Goal: Transaction & Acquisition: Purchase product/service

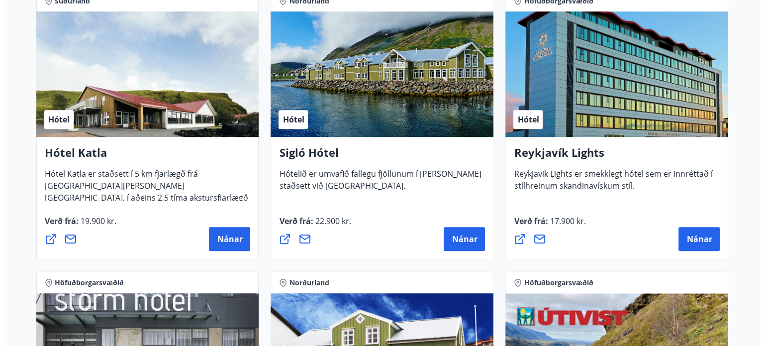
scroll to position [764, 0]
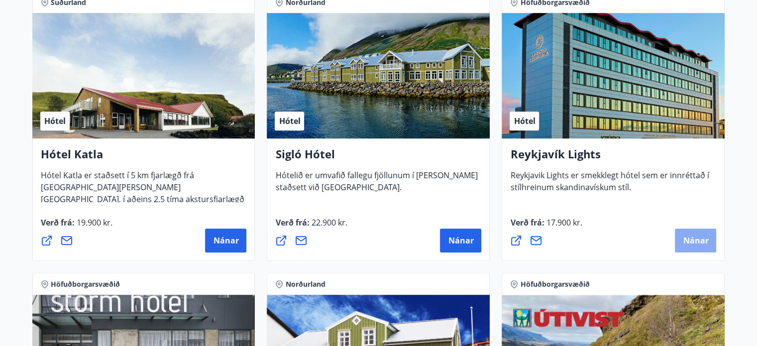
click at [705, 237] on span "Nánar" at bounding box center [695, 240] width 25 height 11
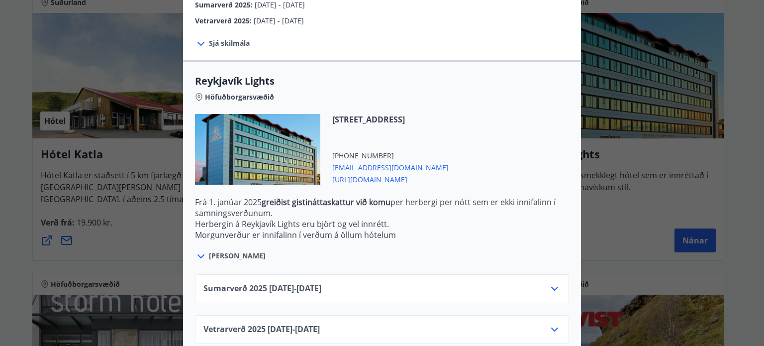
scroll to position [281, 0]
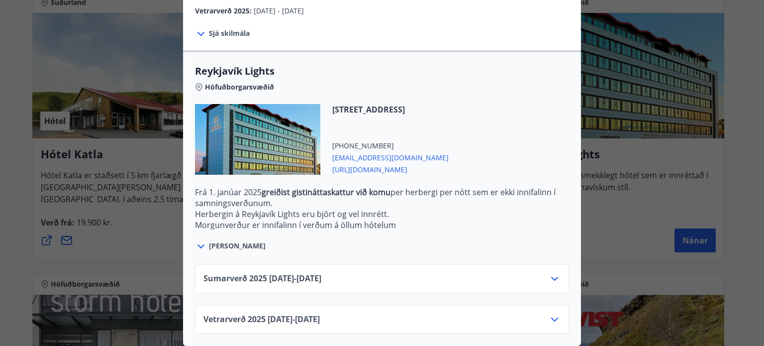
click at [549, 273] on icon at bounding box center [555, 279] width 12 height 12
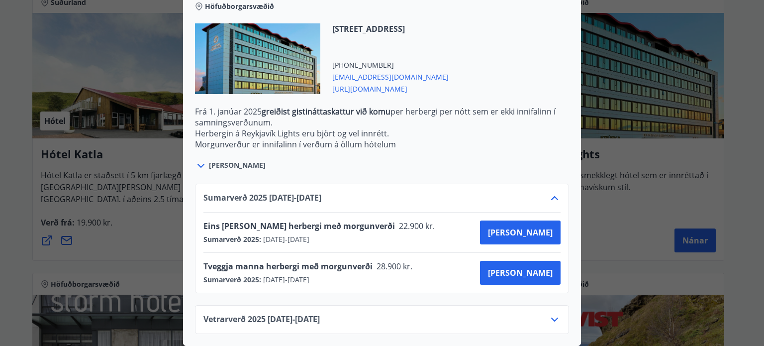
scroll to position [361, 0]
click at [555, 314] on icon at bounding box center [555, 320] width 12 height 12
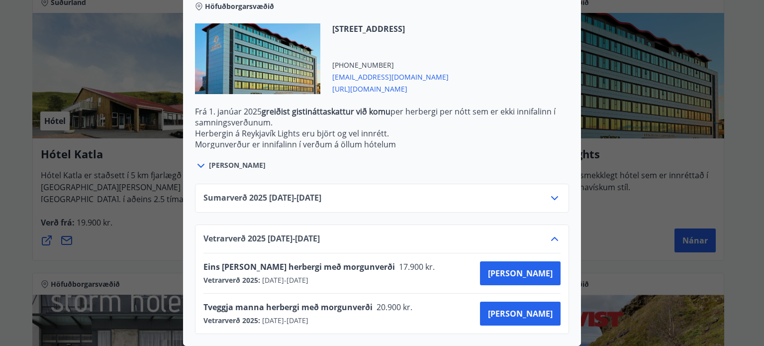
click at [551, 233] on icon at bounding box center [555, 239] width 12 height 12
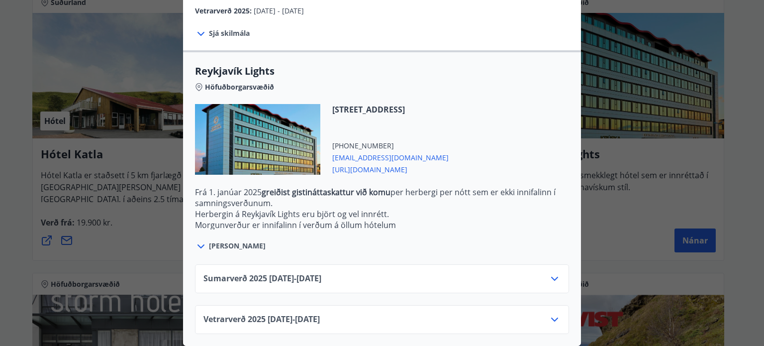
click at [552, 276] on icon at bounding box center [555, 279] width 12 height 12
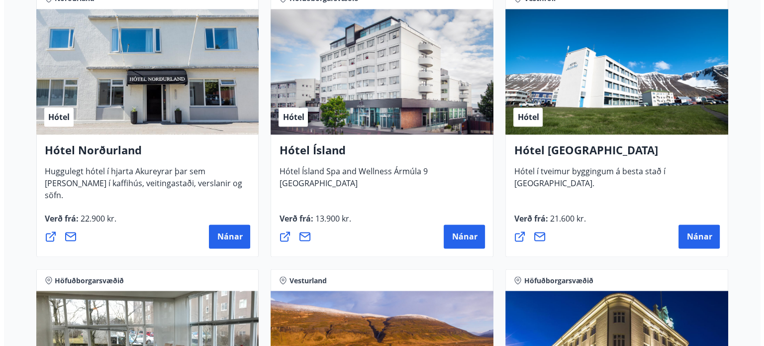
scroll to position [1624, 0]
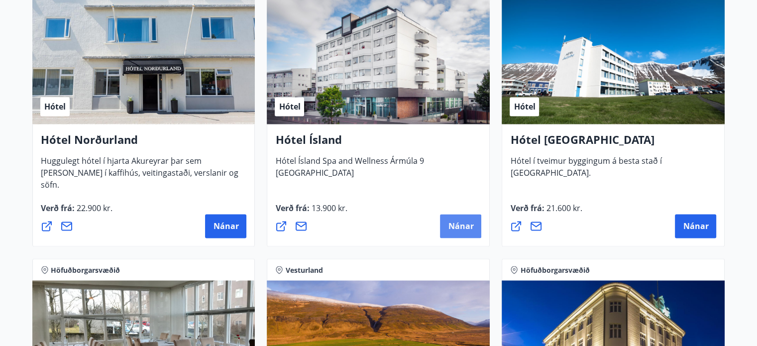
click at [450, 222] on span "Nánar" at bounding box center [460, 225] width 25 height 11
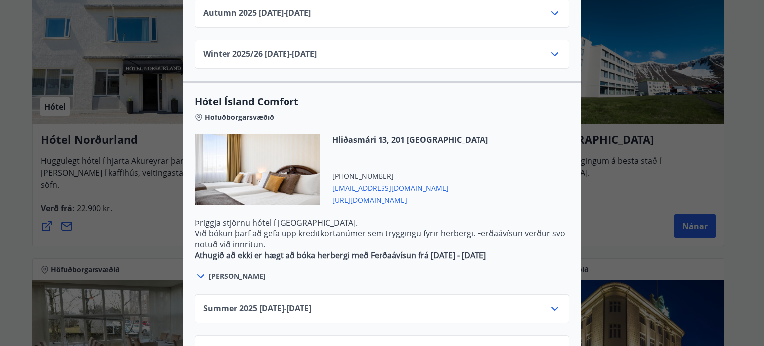
scroll to position [823, 0]
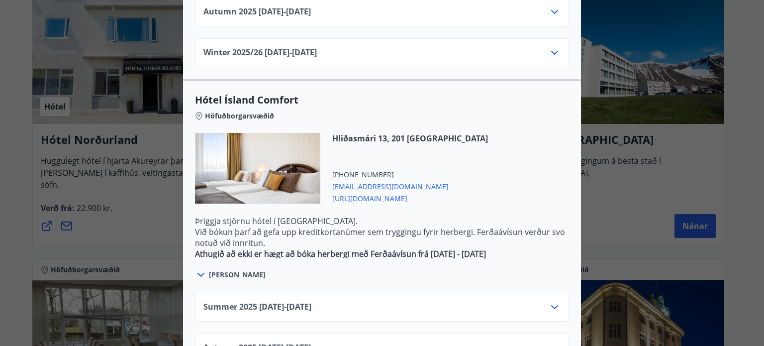
click at [397, 192] on span "[URL][DOMAIN_NAME]" at bounding box center [410, 198] width 156 height 12
drag, startPoint x: 326, startPoint y: 154, endPoint x: 407, endPoint y: 156, distance: 80.7
click at [407, 156] on div "[STREET_ADDRESS] [PHONE_NUMBER] [EMAIL_ADDRESS][DOMAIN_NAME] [URL][DOMAIN_NAME]" at bounding box center [405, 168] width 168 height 71
copy span "[EMAIL_ADDRESS][DOMAIN_NAME]"
click at [551, 305] on icon at bounding box center [554, 307] width 7 height 4
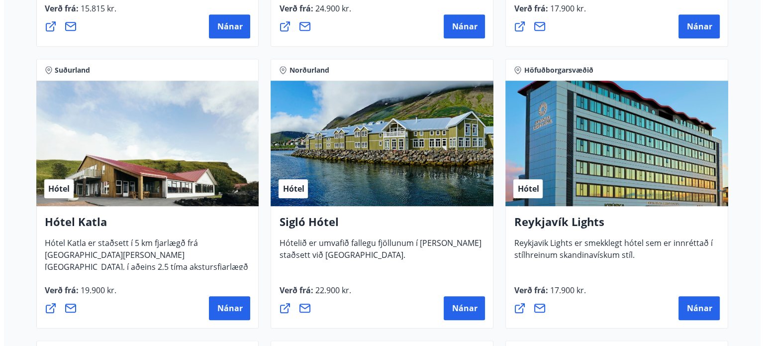
scroll to position [697, 0]
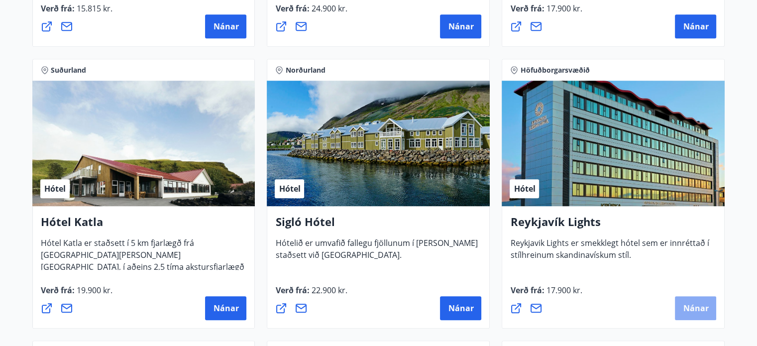
click at [688, 313] on button "Nánar" at bounding box center [695, 308] width 41 height 24
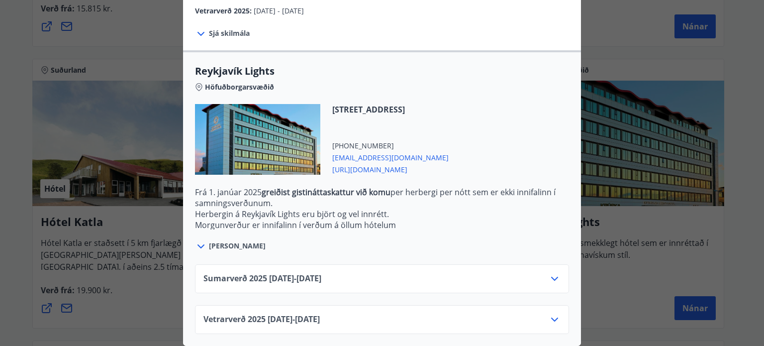
scroll to position [281, 0]
click at [553, 277] on icon at bounding box center [554, 279] width 7 height 4
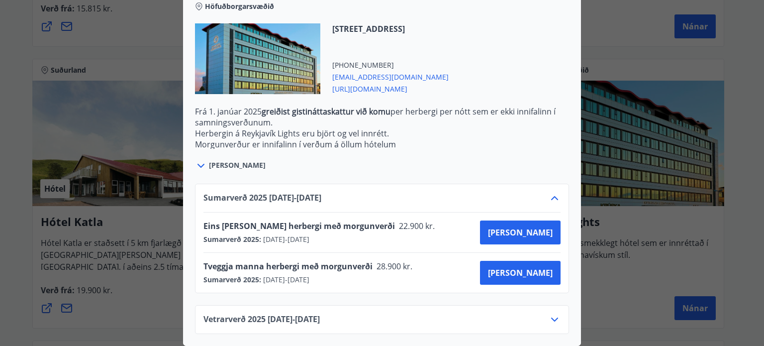
scroll to position [361, 0]
click at [526, 269] on span "[PERSON_NAME]" at bounding box center [520, 272] width 65 height 11
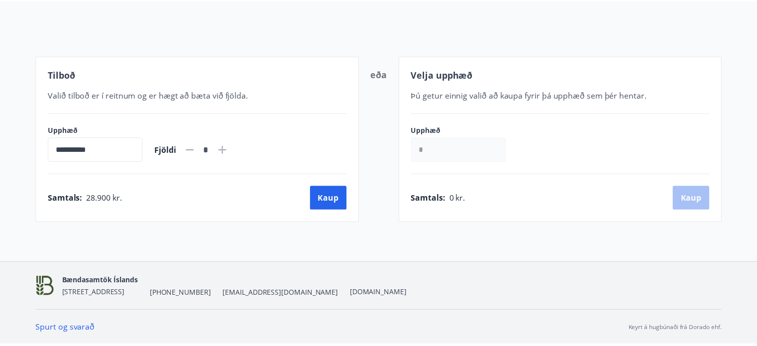
scroll to position [102, 0]
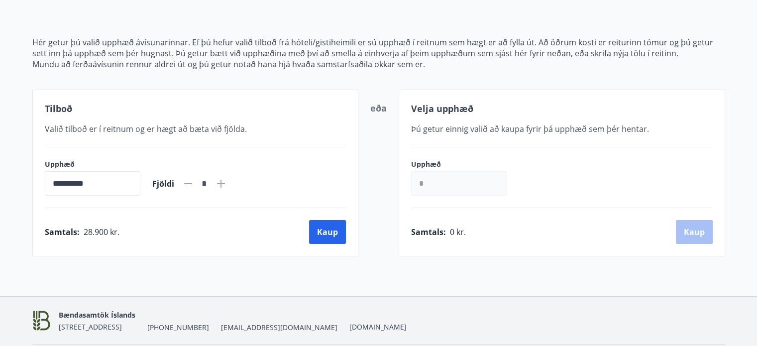
click at [725, 113] on div "**********" at bounding box center [378, 134] width 717 height 243
